Goal: Information Seeking & Learning: Learn about a topic

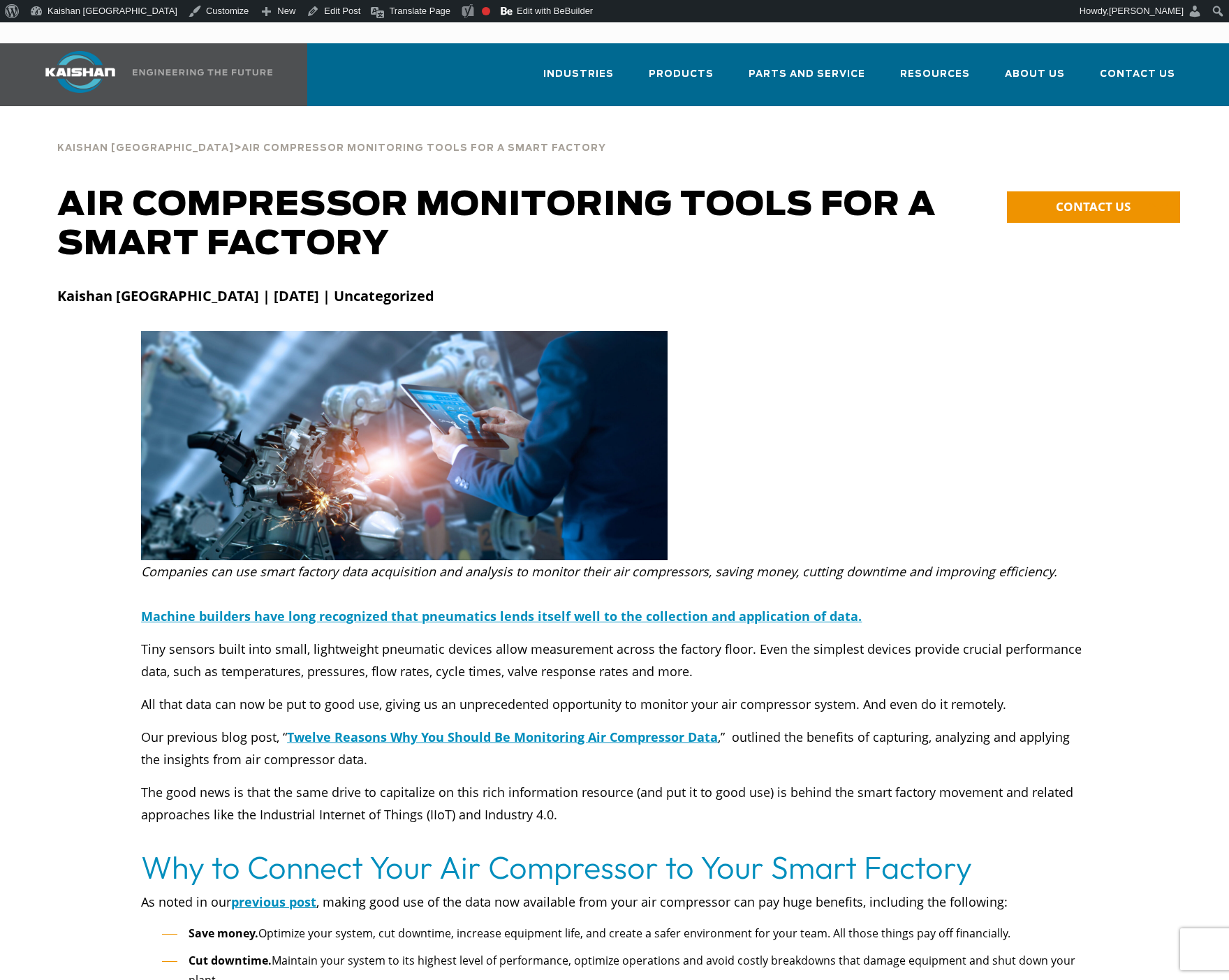
click at [939, 419] on div at bounding box center [614, 468] width 1131 height 274
drag, startPoint x: 264, startPoint y: 13, endPoint x: 280, endPoint y: 36, distance: 28.0
click at [301, 13] on link "Edit Post" at bounding box center [333, 11] width 65 height 22
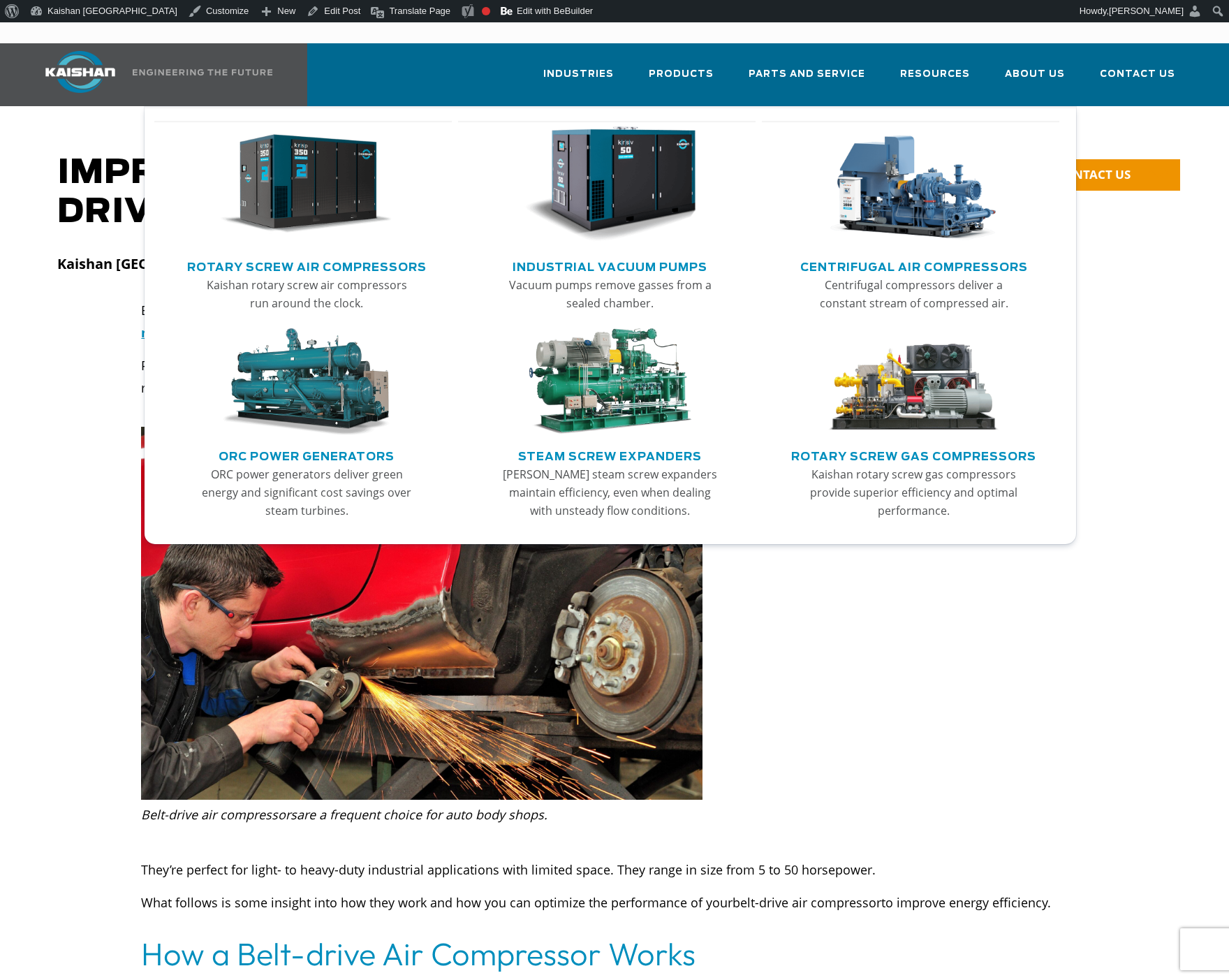
drag, startPoint x: 304, startPoint y: 208, endPoint x: 369, endPoint y: 264, distance: 85.8
click at [304, 207] on img "Main menu" at bounding box center [306, 184] width 172 height 116
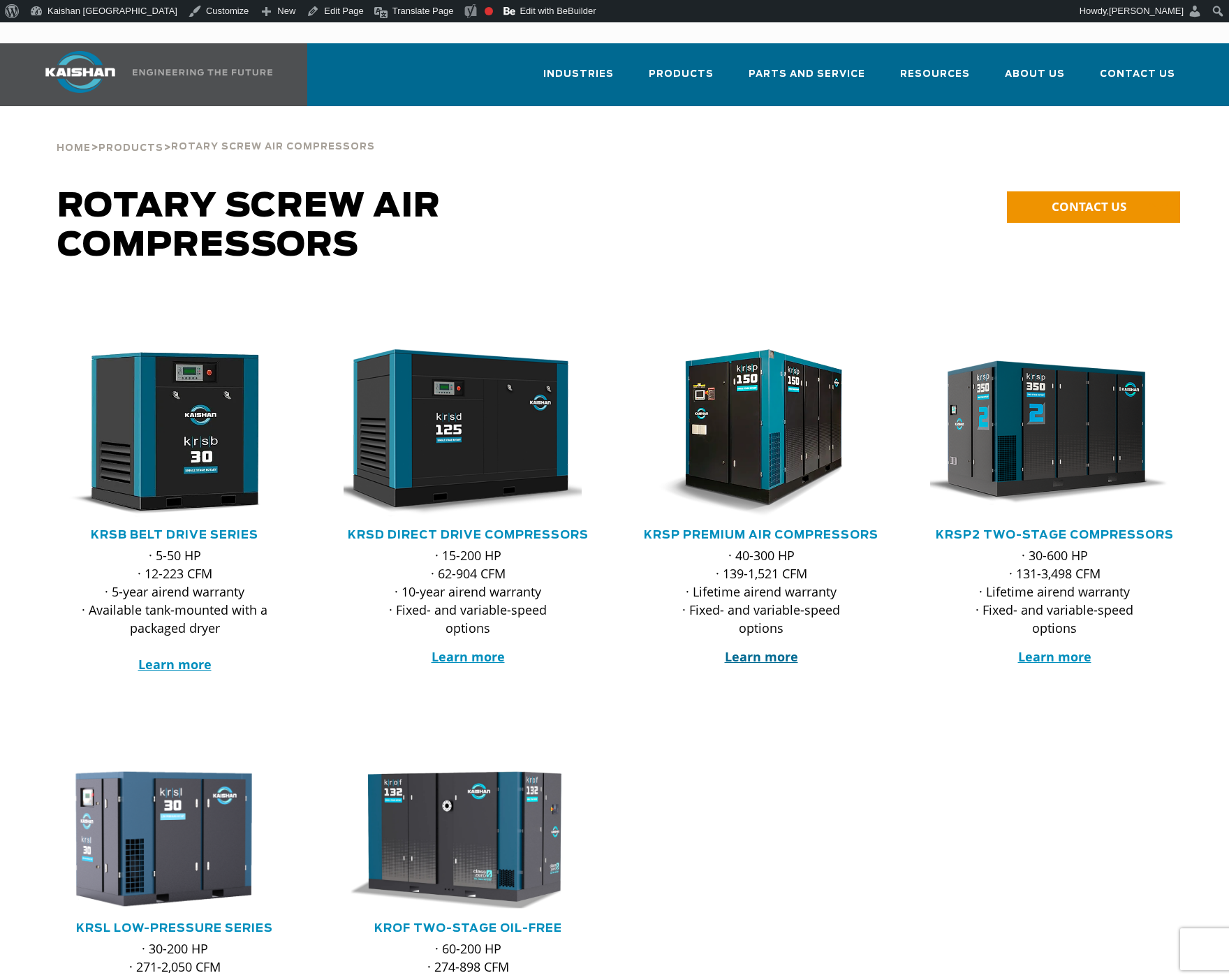
click at [748, 648] on strong "Learn more" at bounding box center [761, 656] width 74 height 17
